Goal: Task Accomplishment & Management: Manage account settings

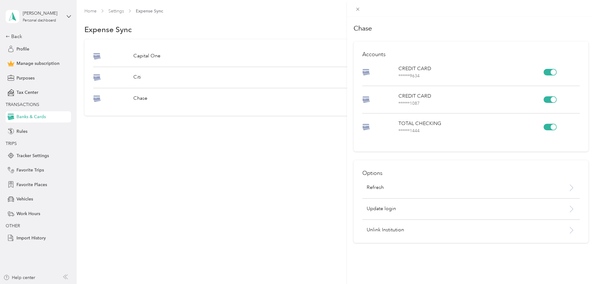
click at [194, 107] on div "Chase Accounts CREDIT CARD ****** 9634 CREDIT CARD ****** 1087 TOTAL CHECKING *…" at bounding box center [297, 142] width 595 height 284
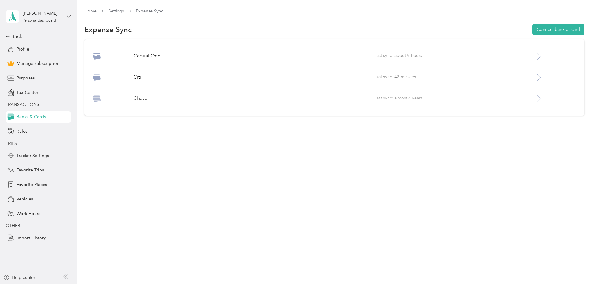
click at [535, 102] on icon at bounding box center [539, 99] width 8 height 8
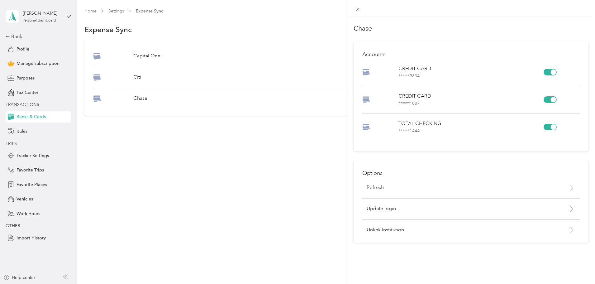
click at [373, 189] on p "Refresh" at bounding box center [374, 187] width 17 height 7
click at [583, 9] on icon at bounding box center [580, 12] width 5 height 6
click at [423, 209] on p "Update login" at bounding box center [454, 208] width 177 height 7
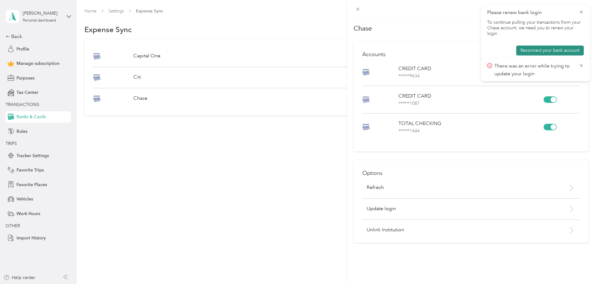
click at [567, 45] on button "Reconnect your bank account" at bounding box center [550, 50] width 68 height 10
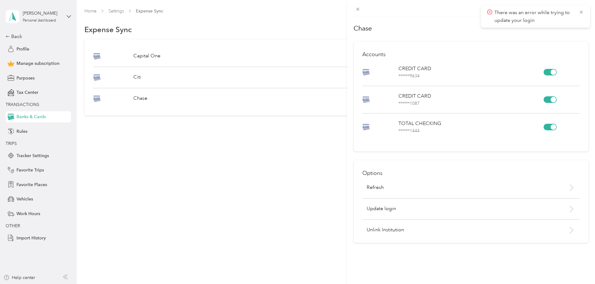
click at [39, 92] on div "Chase Accounts CREDIT CARD ****** 9634 CREDIT CARD ****** 1087 TOTAL CHECKING *…" at bounding box center [297, 142] width 595 height 284
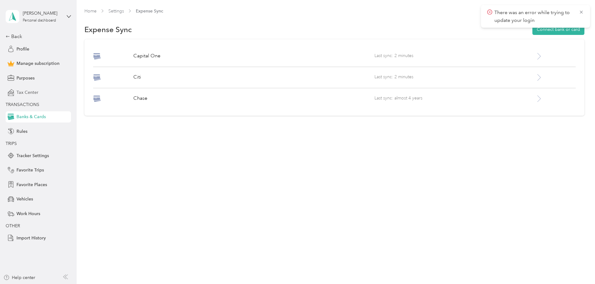
click at [37, 91] on span "Tax Center" at bounding box center [28, 92] width 22 height 7
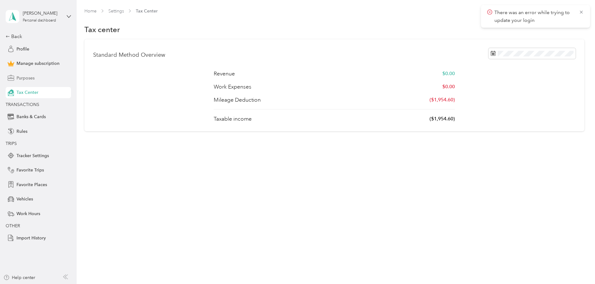
click at [52, 79] on div "Purposes" at bounding box center [38, 77] width 65 height 11
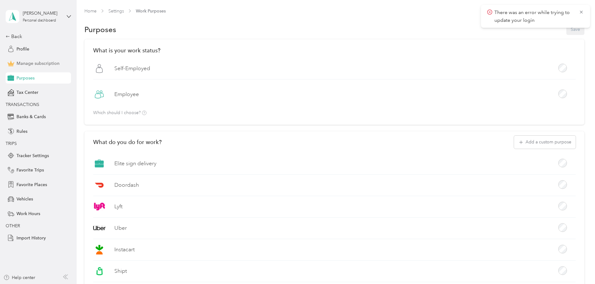
click at [61, 62] on div "Manage subscription" at bounding box center [38, 63] width 65 height 11
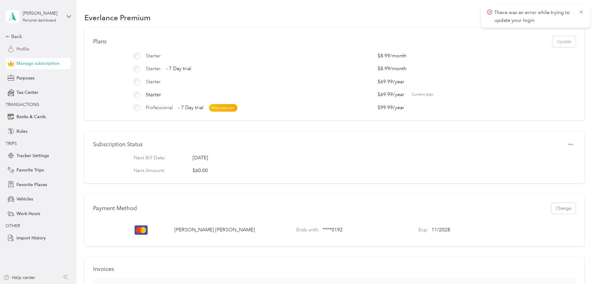
click at [25, 47] on span "Profile" at bounding box center [23, 49] width 13 height 7
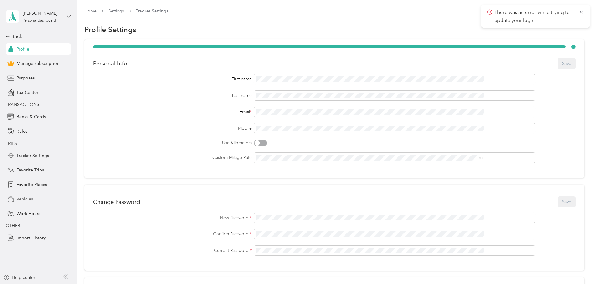
click at [33, 198] on span "Vehicles" at bounding box center [25, 199] width 17 height 7
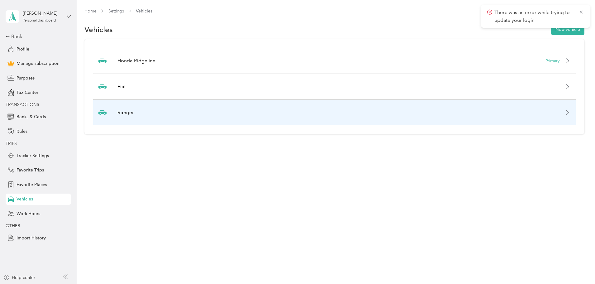
click at [444, 114] on div "Ranger" at bounding box center [334, 113] width 482 height 26
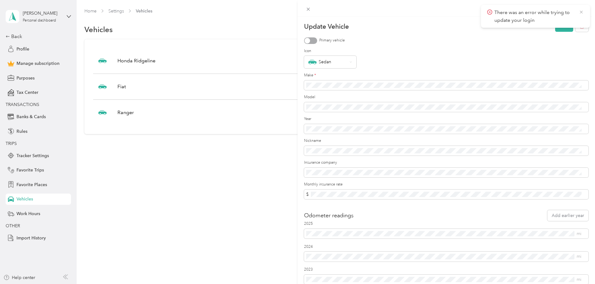
click at [580, 14] on icon at bounding box center [580, 12] width 5 height 6
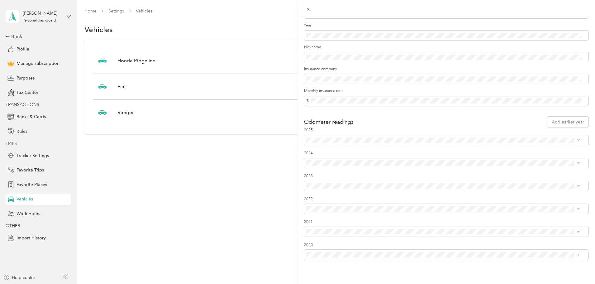
scroll to position [101, 0]
click at [309, 9] on icon at bounding box center [307, 9] width 5 height 5
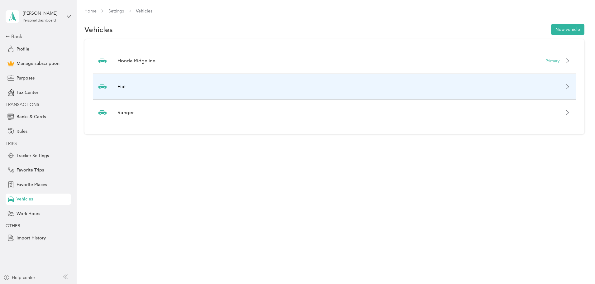
click at [565, 88] on icon at bounding box center [567, 86] width 5 height 5
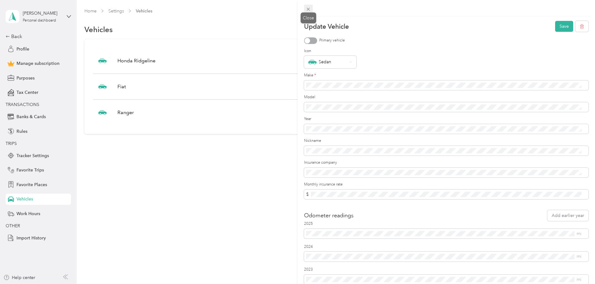
click at [310, 11] on icon at bounding box center [307, 9] width 5 height 5
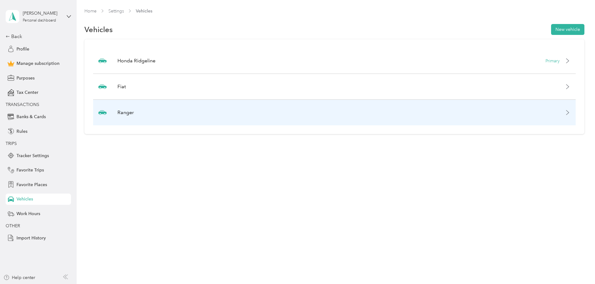
click at [522, 118] on div "Ranger" at bounding box center [334, 113] width 482 height 26
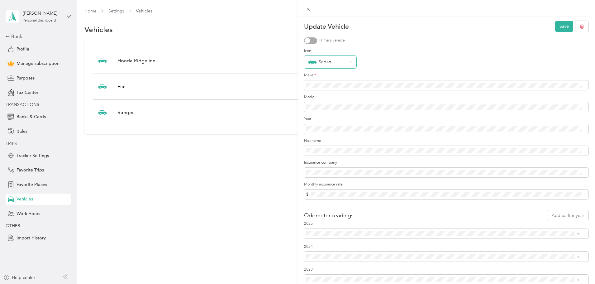
click at [351, 62] on icon at bounding box center [350, 62] width 2 height 2
click at [329, 147] on div "Pickup" at bounding box center [330, 147] width 44 height 7
click at [560, 26] on button "Save" at bounding box center [564, 26] width 18 height 11
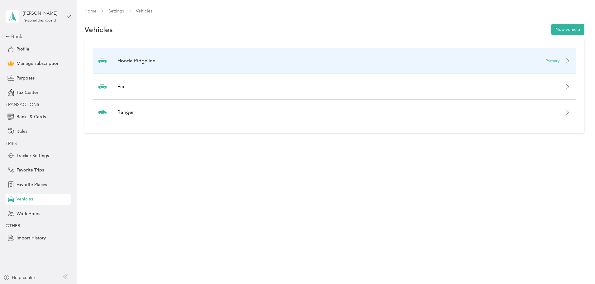
click at [545, 62] on div "Primary" at bounding box center [557, 61] width 25 height 7
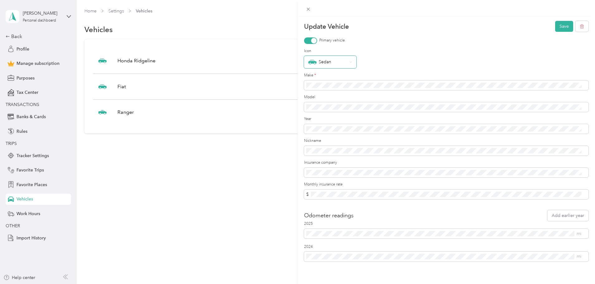
click at [350, 61] on icon at bounding box center [350, 62] width 2 height 2
click at [338, 146] on div "Pickup" at bounding box center [330, 148] width 44 height 7
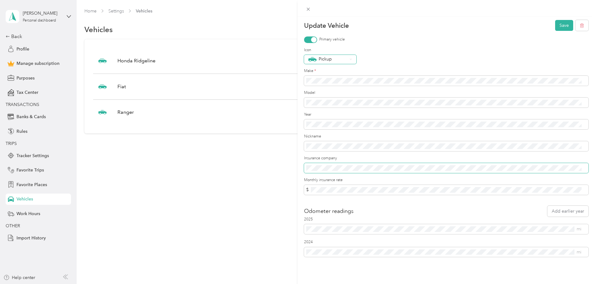
click at [284, 157] on div "Update Vehicle Save Primary vehicle Icon Pickup Make * Model Year Nickname Insu…" at bounding box center [297, 142] width 595 height 284
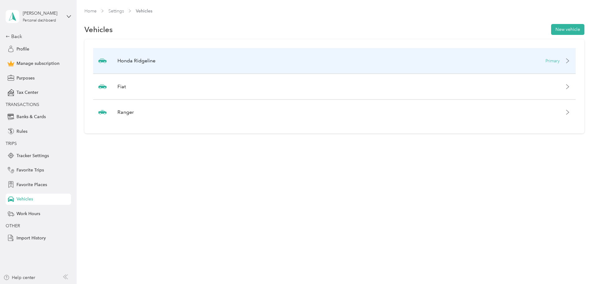
click at [531, 61] on div "Honda Ridgeline Primary" at bounding box center [334, 61] width 482 height 26
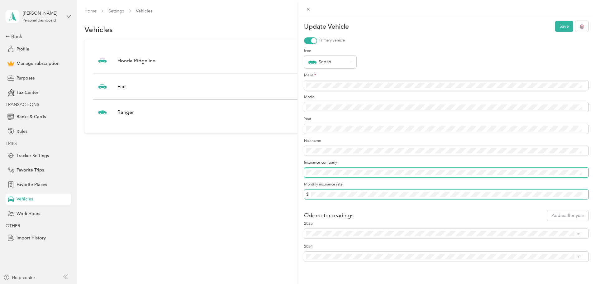
click at [555, 21] on button "Save" at bounding box center [564, 26] width 18 height 11
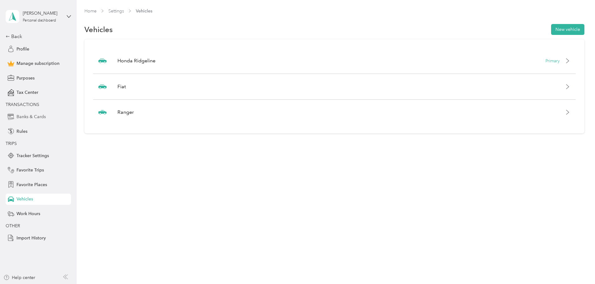
click at [22, 116] on span "Banks & Cards" at bounding box center [31, 116] width 29 height 7
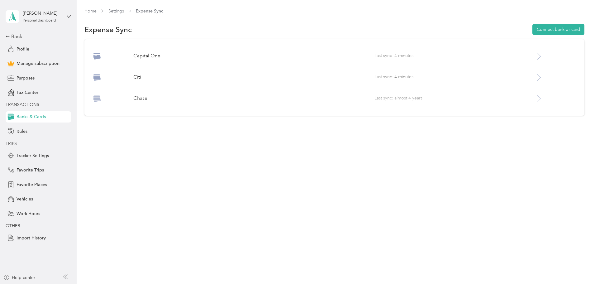
click at [535, 98] on icon at bounding box center [539, 99] width 8 height 8
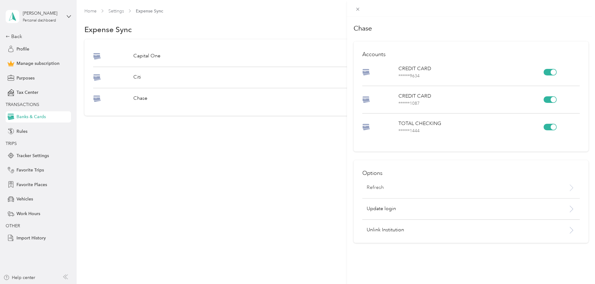
click at [446, 189] on div "Refresh" at bounding box center [452, 187] width 181 height 7
